Goal: Task Accomplishment & Management: Manage account settings

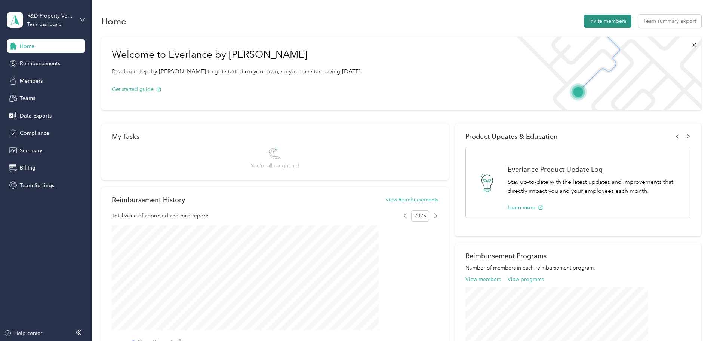
click at [584, 22] on button "Invite members" at bounding box center [607, 21] width 47 height 13
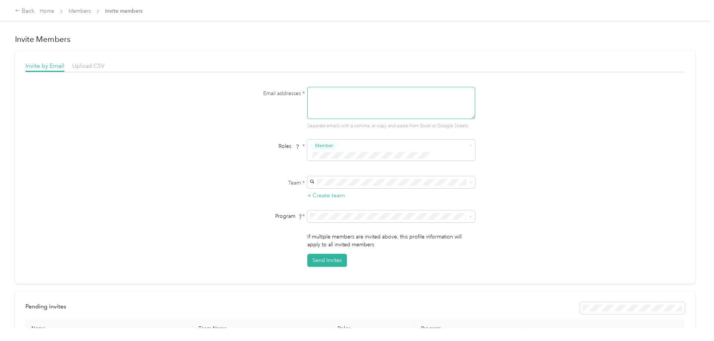
click at [360, 99] on textarea at bounding box center [391, 103] width 168 height 32
click at [20, 10] on icon at bounding box center [17, 10] width 5 height 5
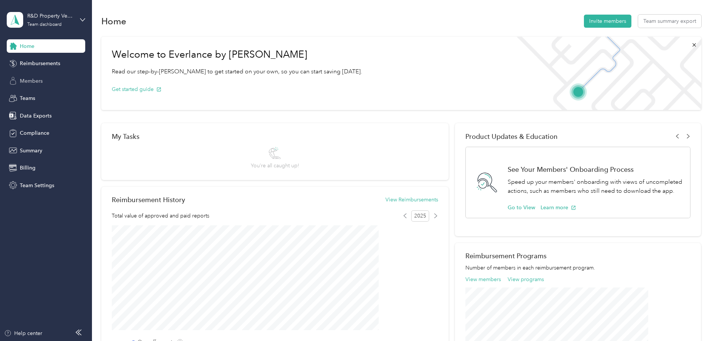
click at [39, 80] on span "Members" at bounding box center [31, 81] width 23 height 8
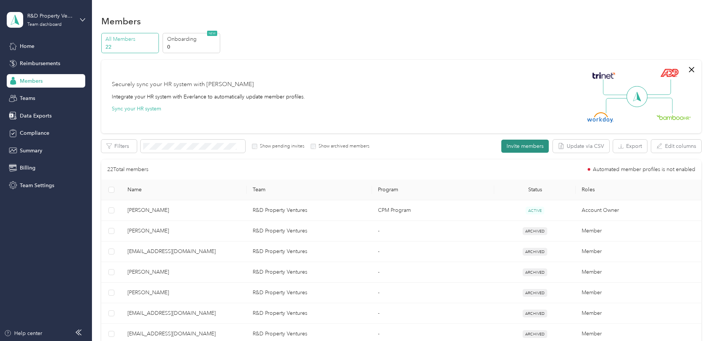
click at [501, 145] on button "Invite members" at bounding box center [524, 145] width 47 height 13
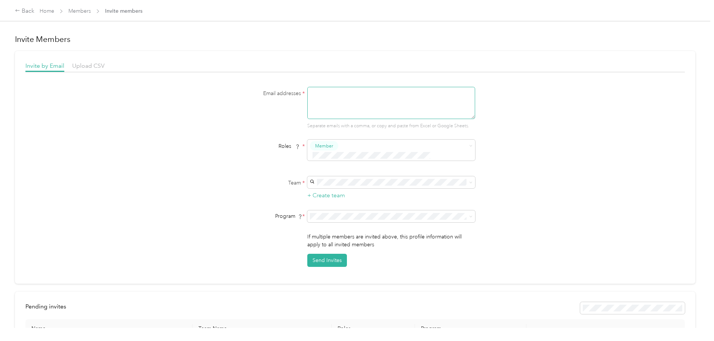
click at [335, 106] on textarea at bounding box center [391, 103] width 168 height 32
type textarea "[EMAIL_ADDRESS][DOMAIN_NAME]"
click at [389, 176] on span at bounding box center [391, 182] width 168 height 12
click at [351, 187] on span "R&D Property Ventures" at bounding box center [338, 186] width 55 height 6
click at [378, 176] on span at bounding box center [391, 182] width 168 height 12
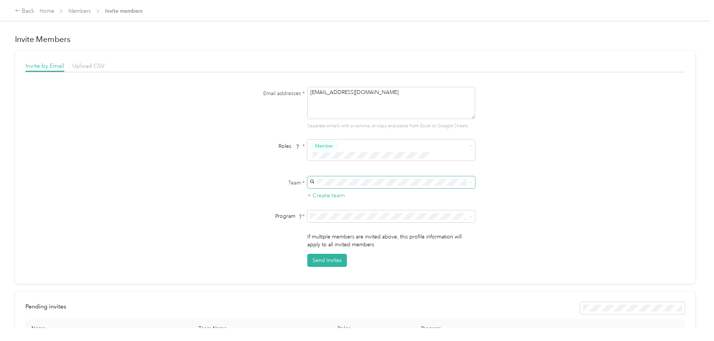
click at [397, 178] on span at bounding box center [391, 182] width 168 height 12
click at [430, 177] on span at bounding box center [391, 182] width 168 height 12
click at [348, 196] on p "[PERSON_NAME] +1 more" at bounding box center [385, 195] width 149 height 8
click at [361, 185] on span "R&D Property Ventures" at bounding box center [338, 186] width 55 height 6
click at [331, 254] on button "Send Invites" at bounding box center [327, 260] width 40 height 13
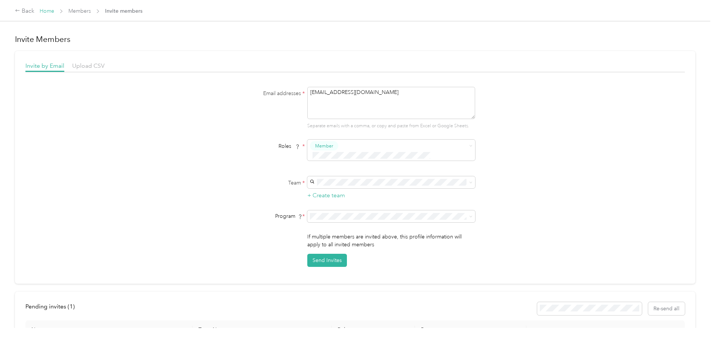
click at [54, 9] on link "Home" at bounding box center [47, 11] width 15 height 6
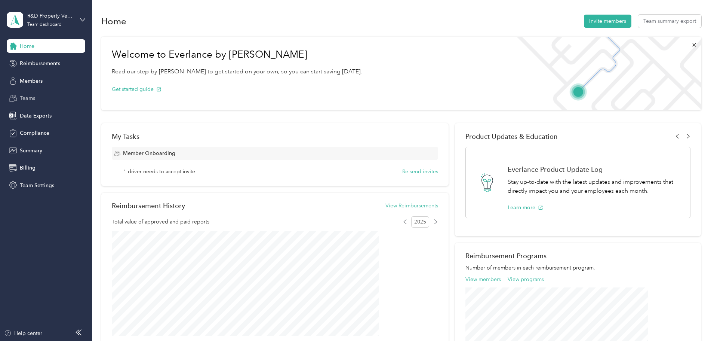
click at [32, 97] on span "Teams" at bounding box center [27, 98] width 15 height 8
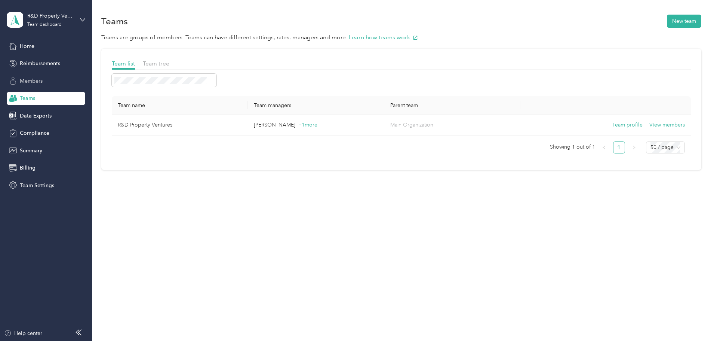
click at [29, 82] on span "Members" at bounding box center [31, 81] width 23 height 8
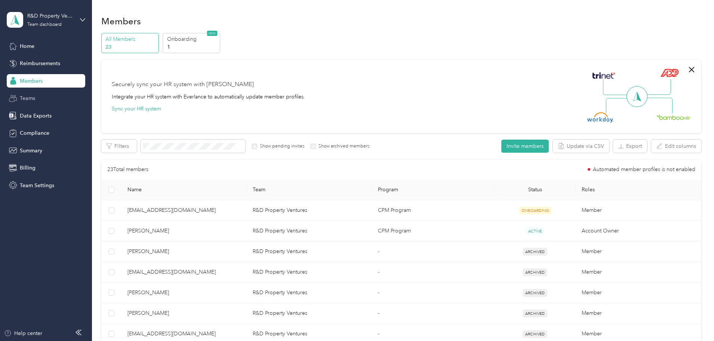
click at [29, 96] on span "Teams" at bounding box center [27, 98] width 15 height 8
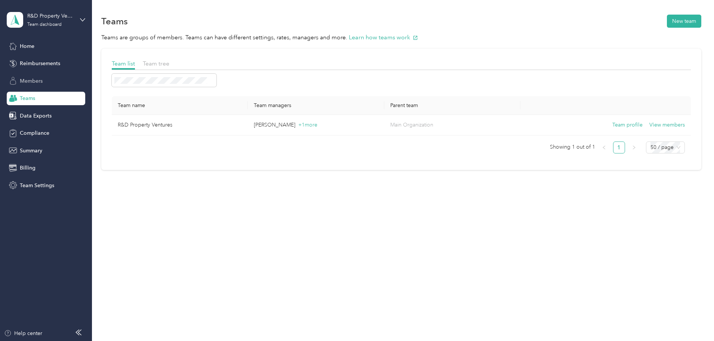
click at [39, 83] on span "Members" at bounding box center [31, 81] width 23 height 8
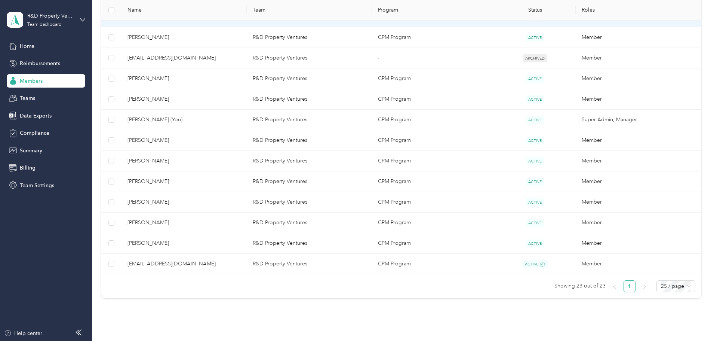
scroll to position [411, 0]
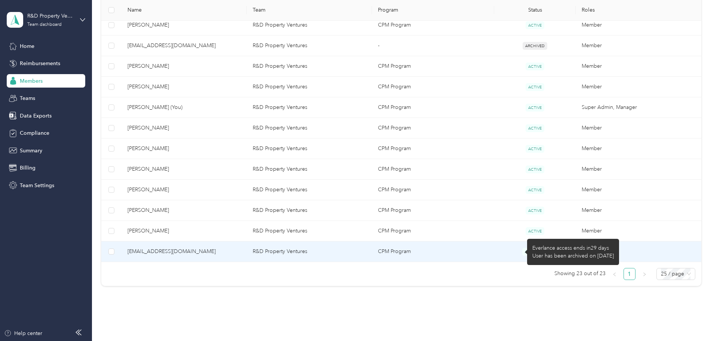
click at [540, 251] on icon at bounding box center [542, 251] width 5 height 5
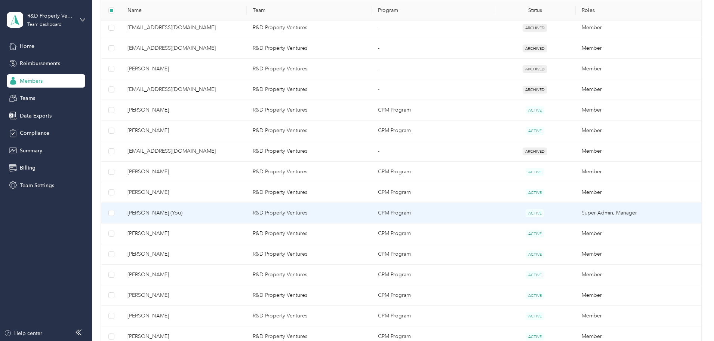
scroll to position [374, 0]
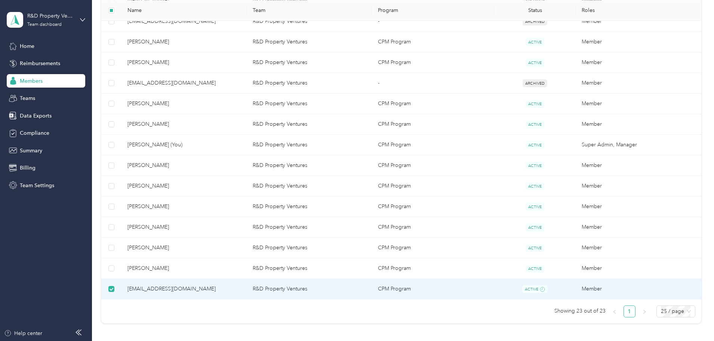
drag, startPoint x: 292, startPoint y: 285, endPoint x: 243, endPoint y: 292, distance: 49.4
click at [241, 292] on span "[EMAIL_ADDRESS][DOMAIN_NAME]" at bounding box center [184, 289] width 113 height 8
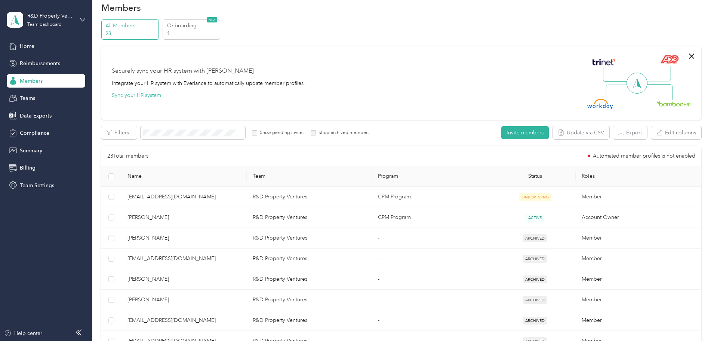
scroll to position [0, 0]
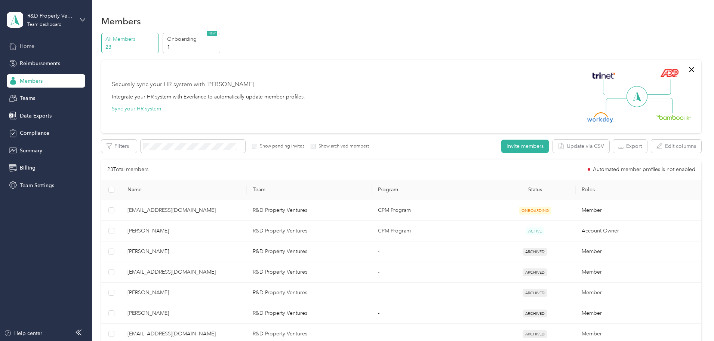
click at [27, 45] on span "Home" at bounding box center [27, 46] width 15 height 8
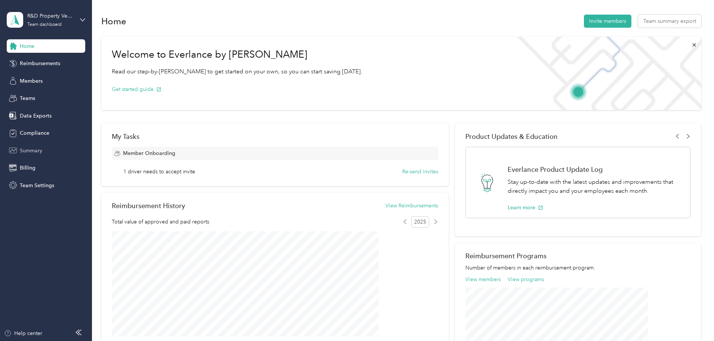
click at [22, 150] on span "Summary" at bounding box center [31, 151] width 22 height 8
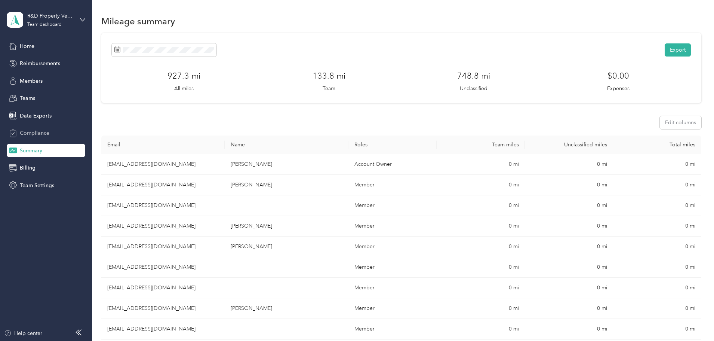
click at [29, 132] on span "Compliance" at bounding box center [35, 133] width 30 height 8
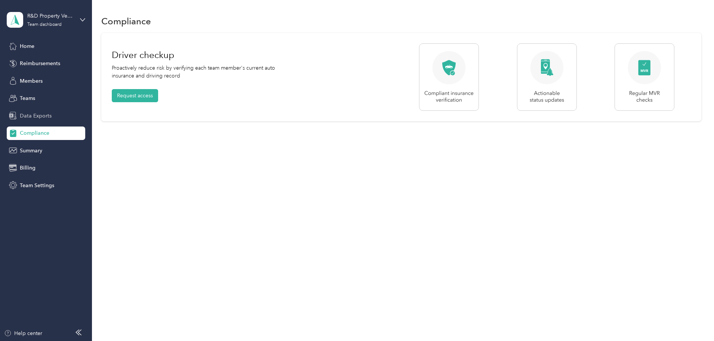
click at [31, 115] on span "Data Exports" at bounding box center [36, 116] width 32 height 8
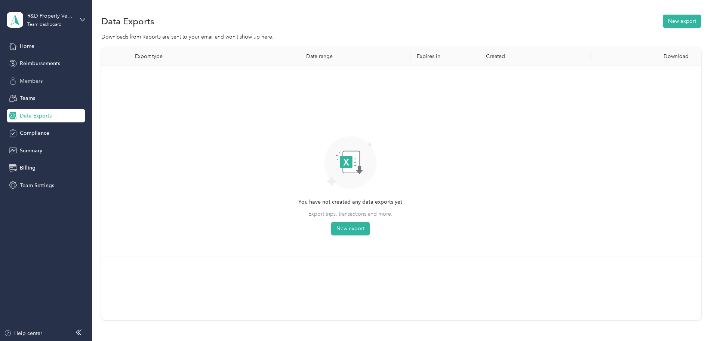
click at [31, 78] on span "Members" at bounding box center [31, 81] width 23 height 8
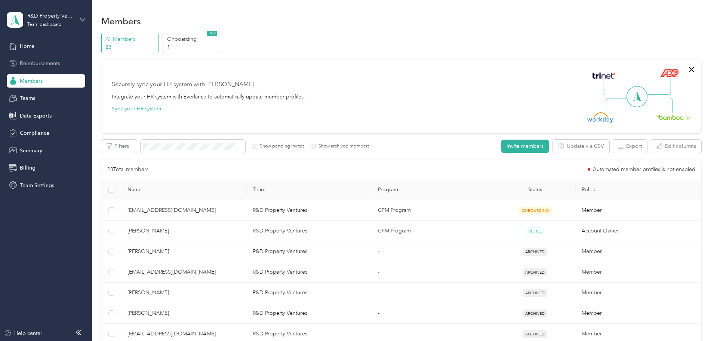
click at [38, 63] on span "Reimbursements" at bounding box center [40, 63] width 40 height 8
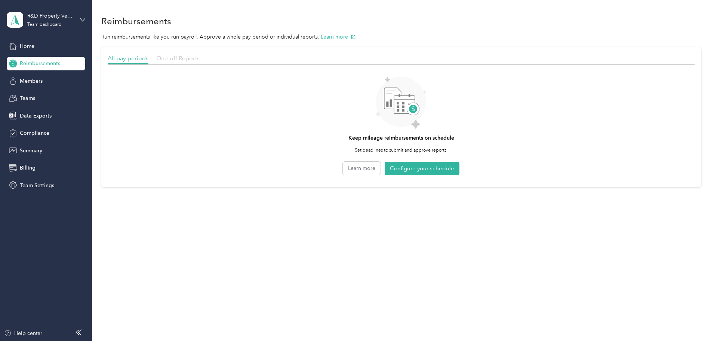
click at [200, 61] on span "One-off Reports" at bounding box center [177, 58] width 43 height 7
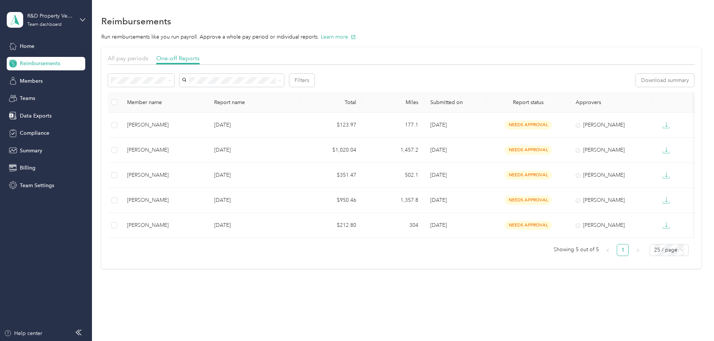
click at [79, 19] on div "R&D Property Ventures Team dashboard" at bounding box center [46, 20] width 79 height 26
click at [31, 97] on div "Log out" at bounding box center [27, 96] width 29 height 8
